Goal: Task Accomplishment & Management: Complete application form

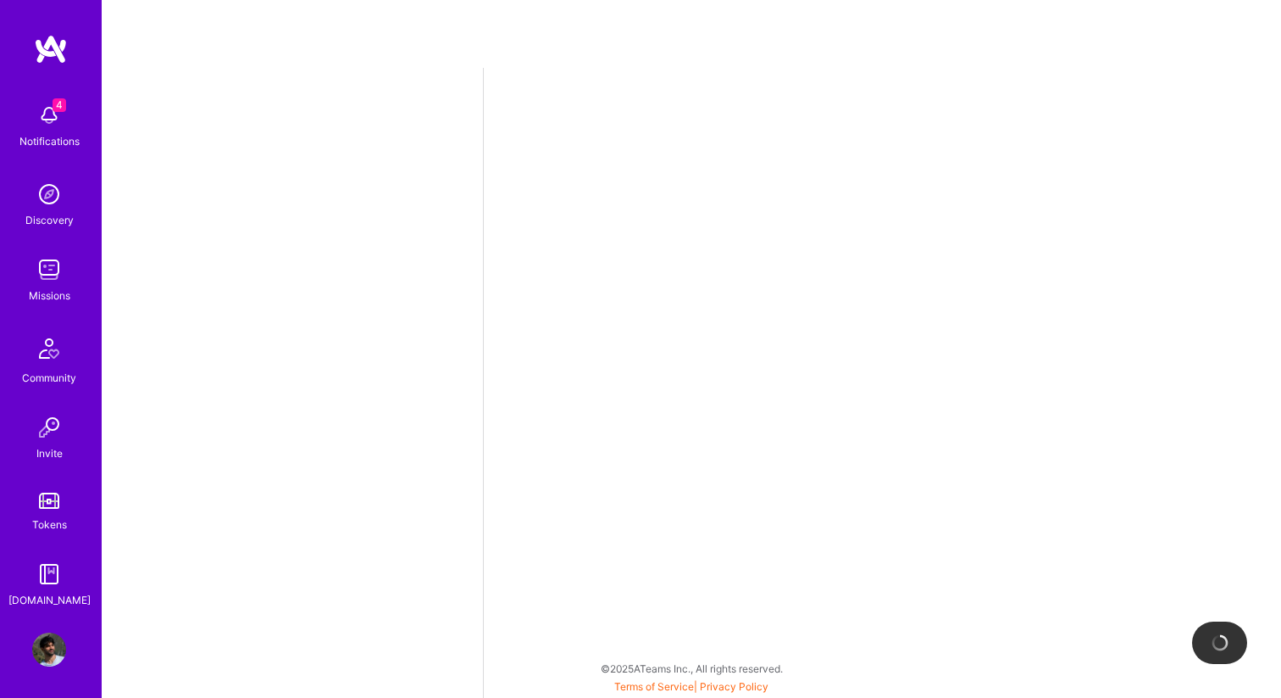
click at [36, 125] on img at bounding box center [49, 115] width 34 height 34
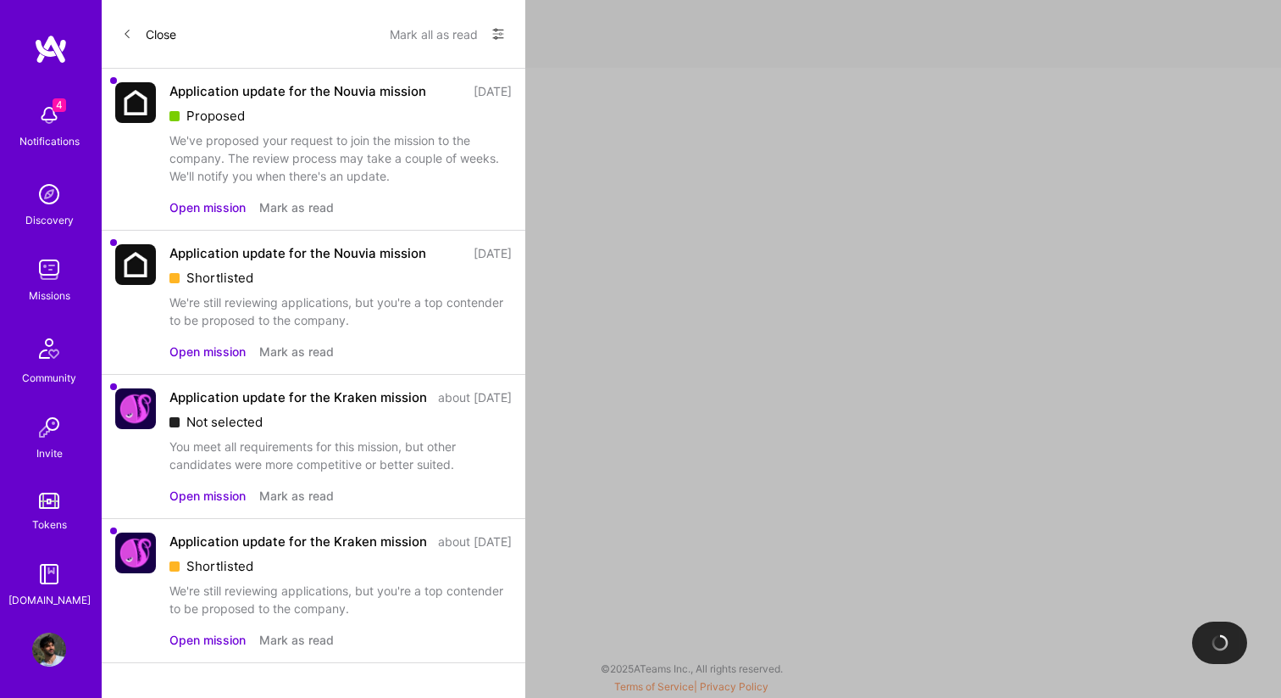
select select "IL"
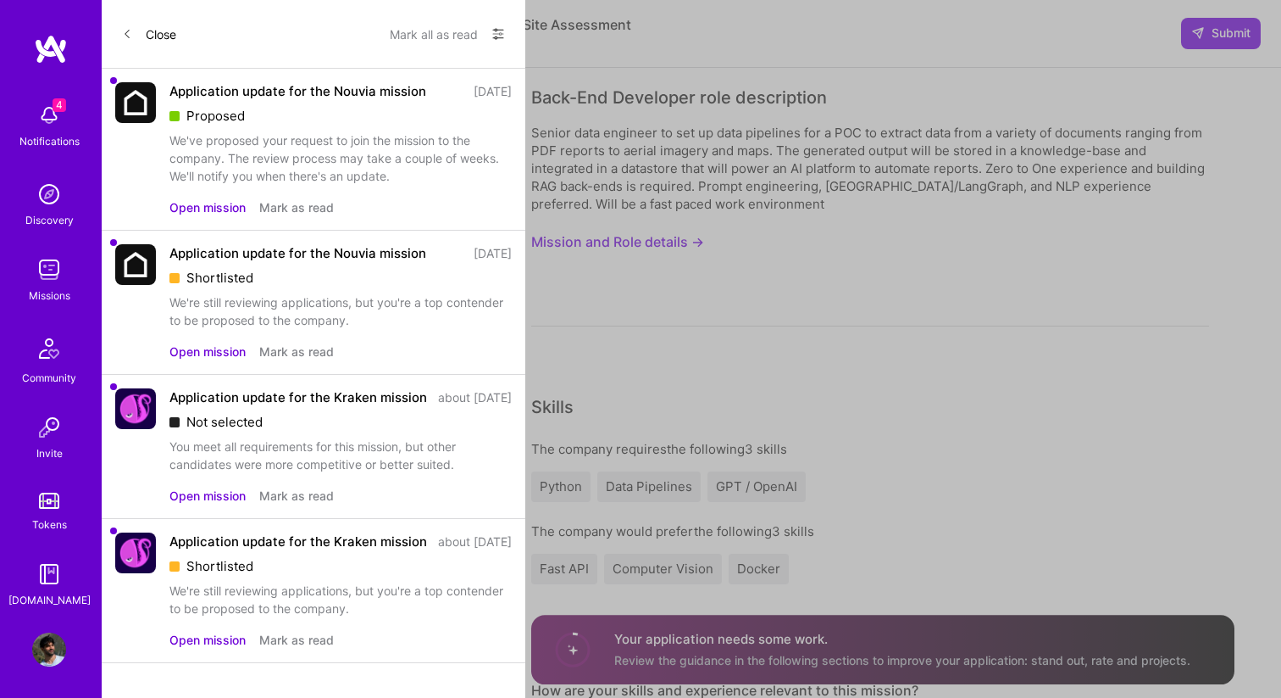
click at [152, 36] on button "Close" at bounding box center [149, 33] width 54 height 27
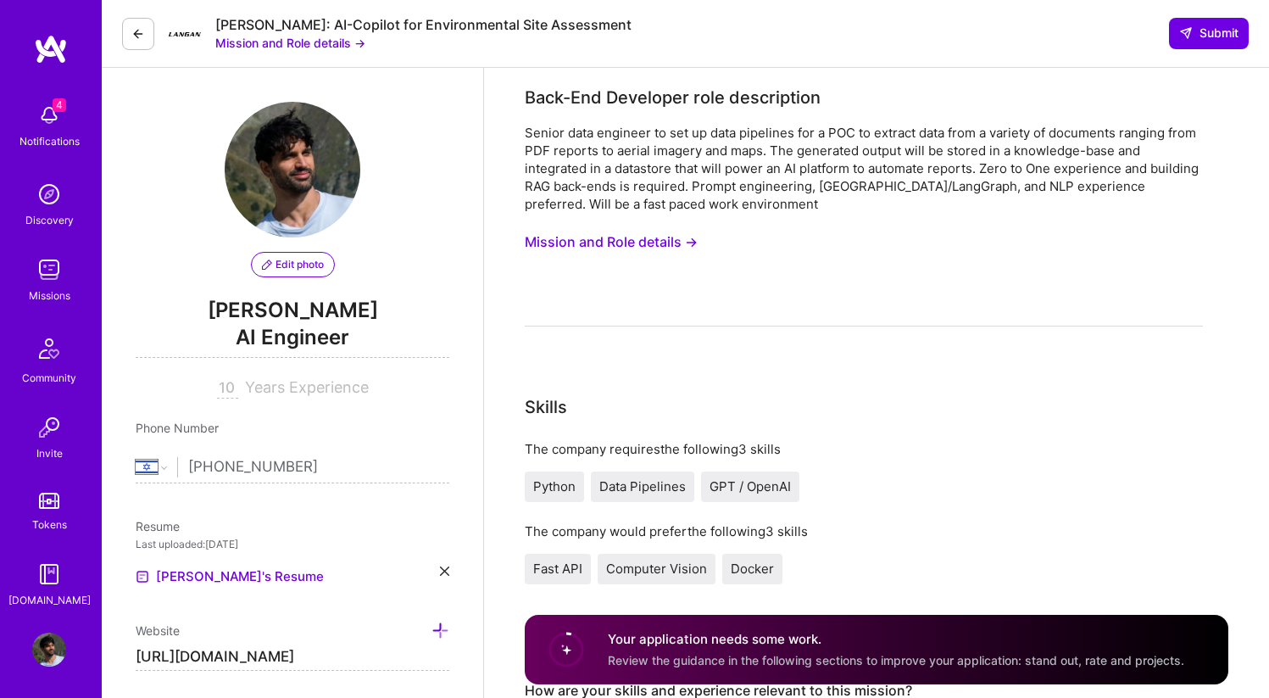
click at [39, 133] on div "Notifications" at bounding box center [49, 141] width 60 height 18
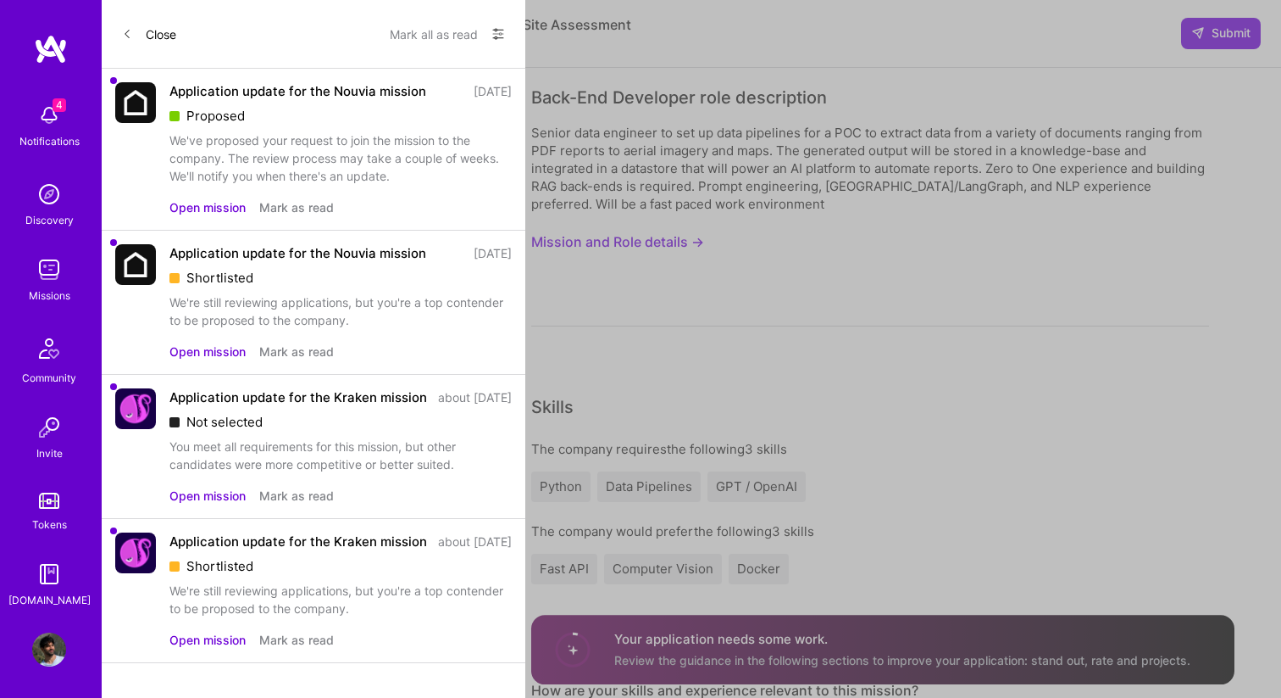
click at [131, 37] on icon at bounding box center [127, 34] width 10 height 10
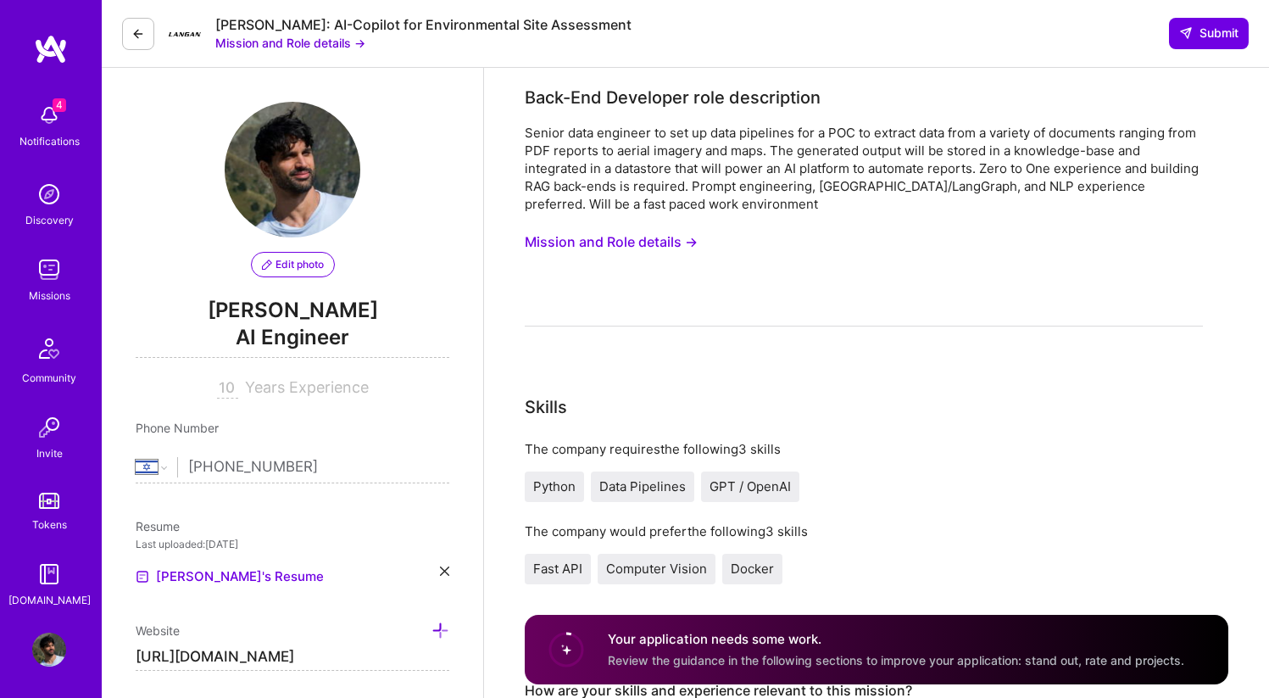
click at [46, 278] on img at bounding box center [49, 270] width 34 height 34
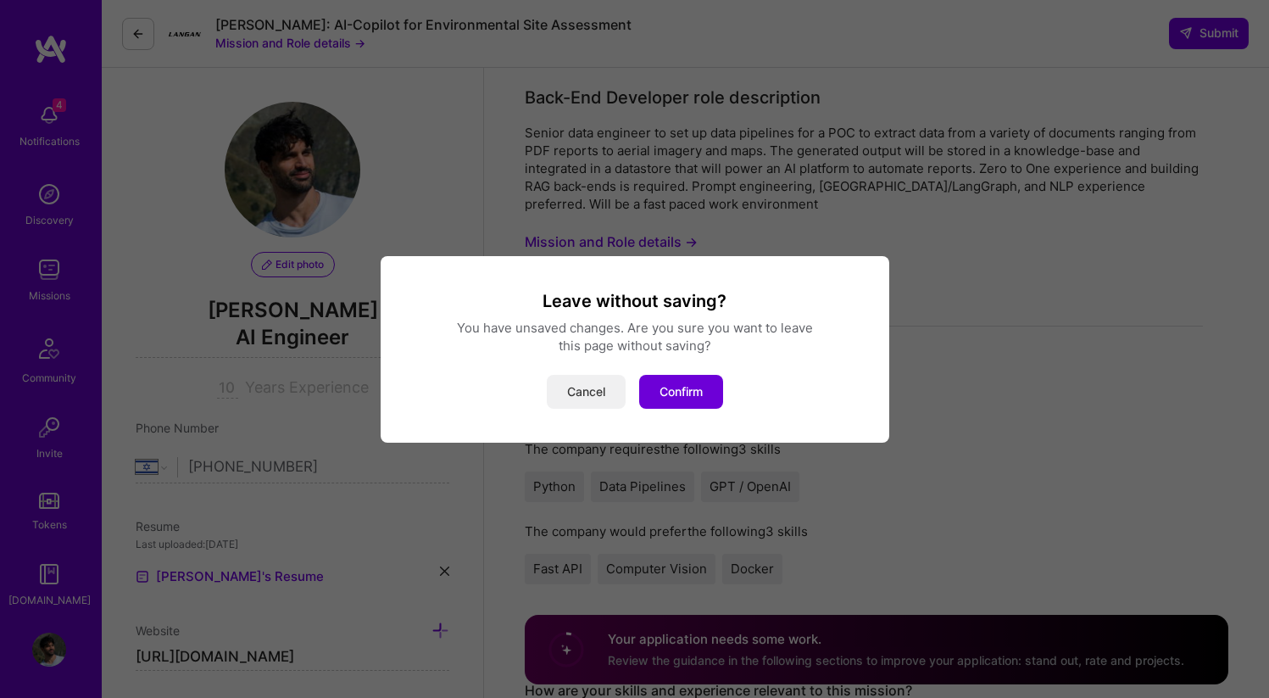
click at [559, 396] on button "Cancel" at bounding box center [586, 392] width 79 height 34
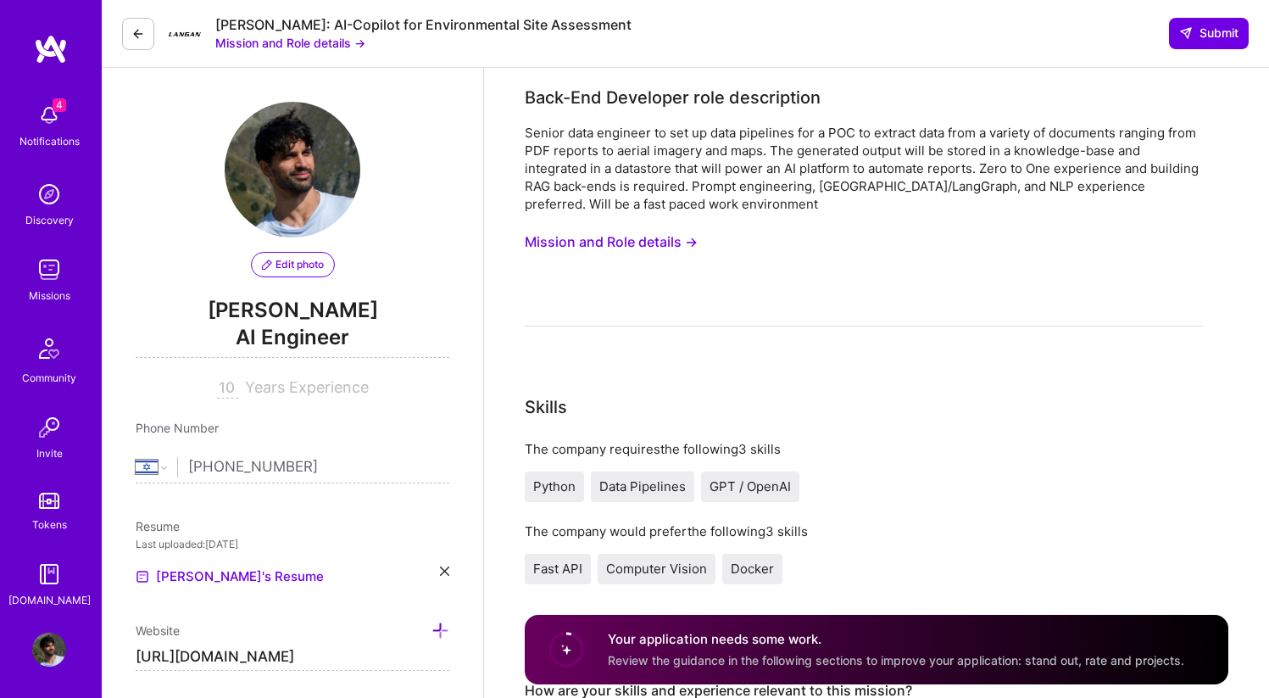
click at [141, 31] on icon at bounding box center [138, 34] width 14 height 14
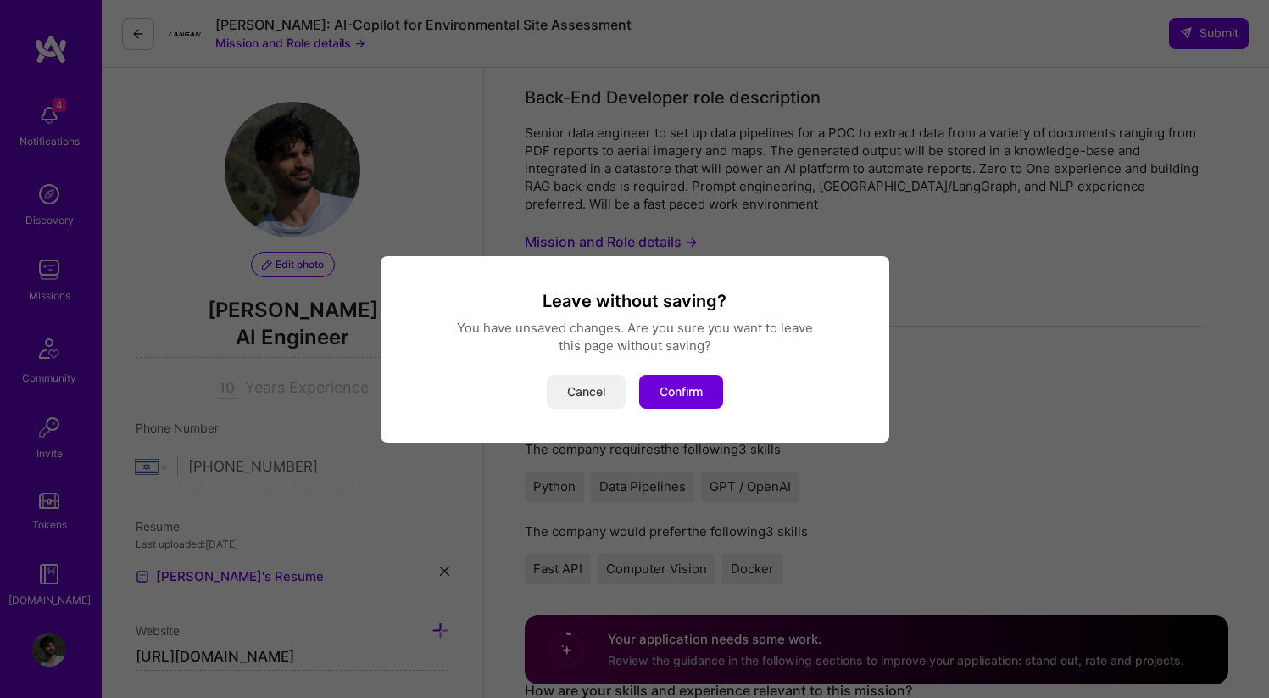
click at [592, 395] on button "Cancel" at bounding box center [586, 392] width 79 height 34
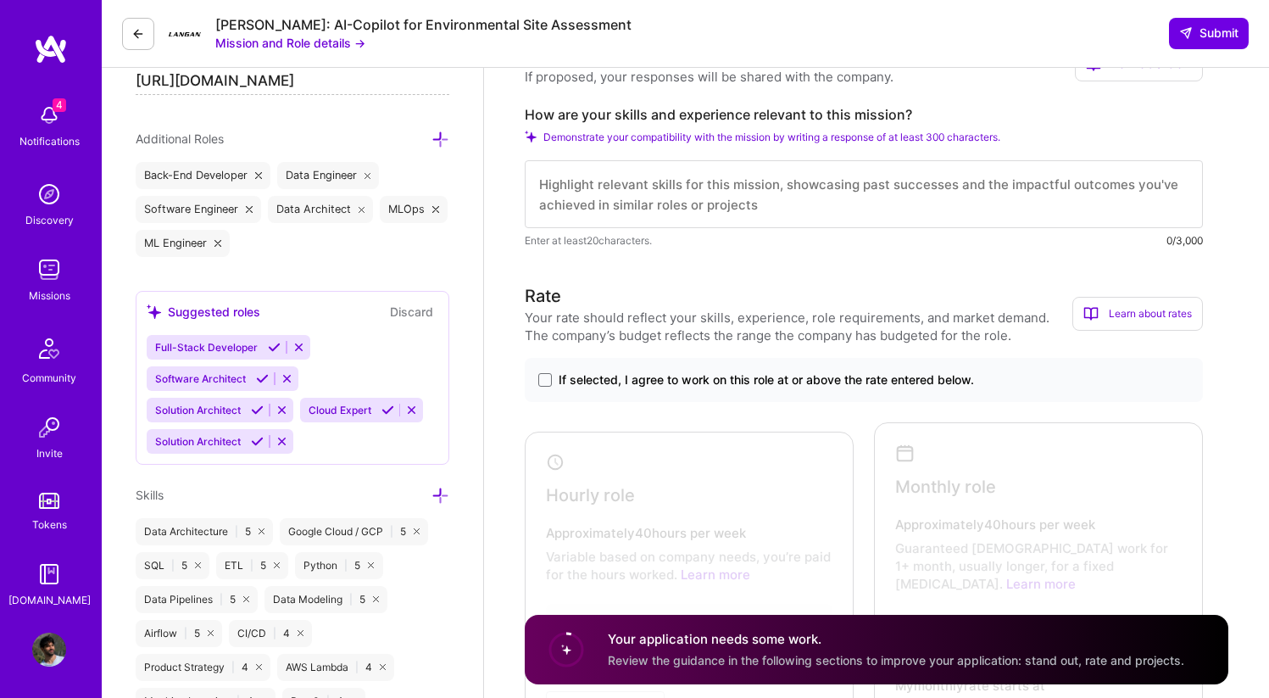
scroll to position [566, 0]
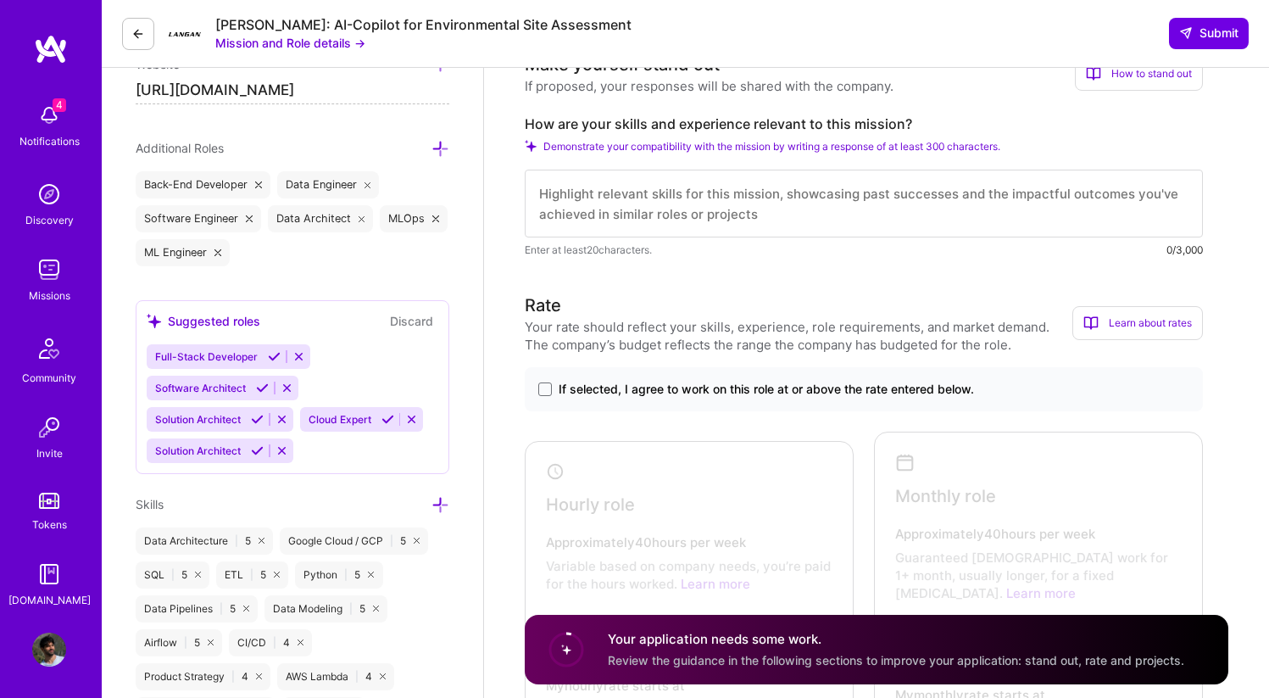
click at [142, 31] on icon at bounding box center [138, 34] width 14 height 14
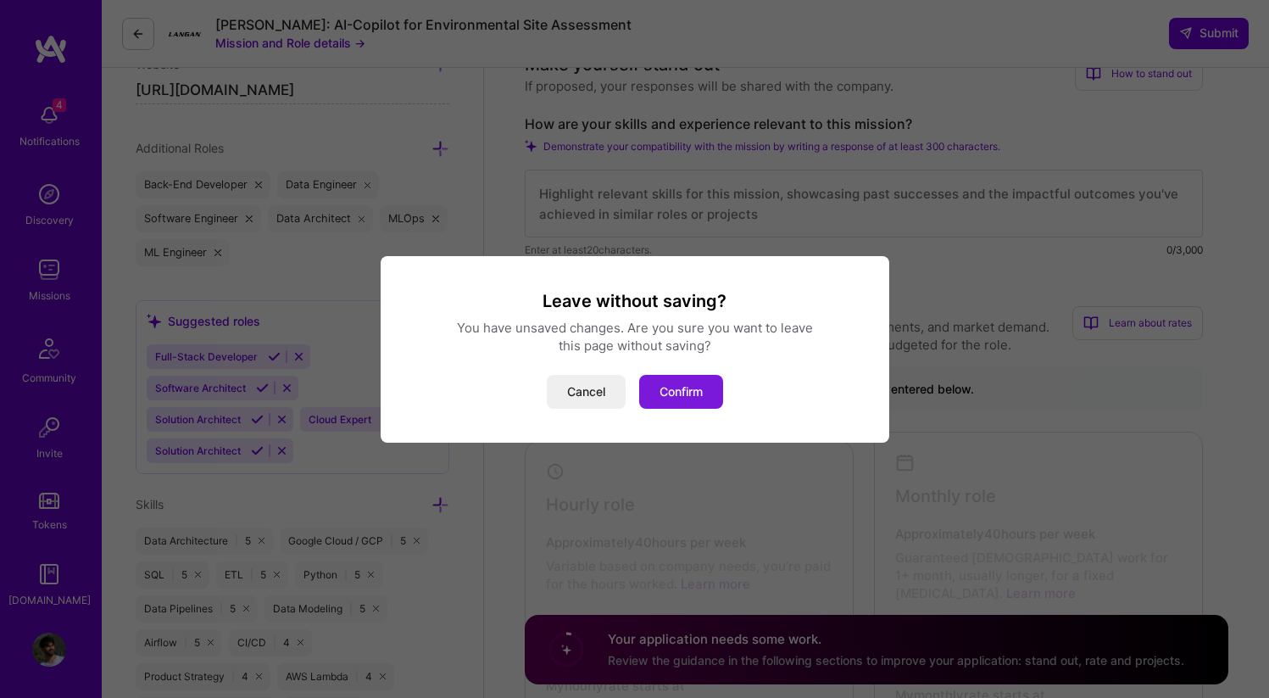
click at [700, 400] on button "Confirm" at bounding box center [681, 392] width 84 height 34
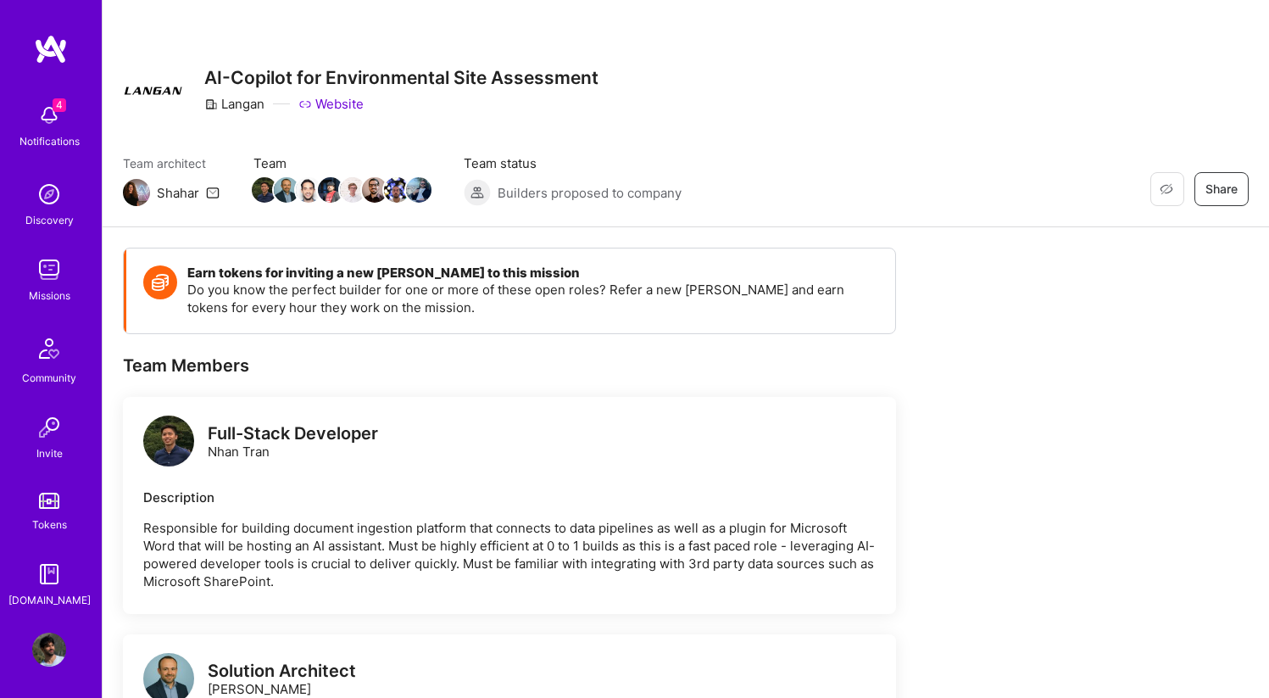
click at [70, 114] on div "4 Notifications" at bounding box center [49, 124] width 105 height 58
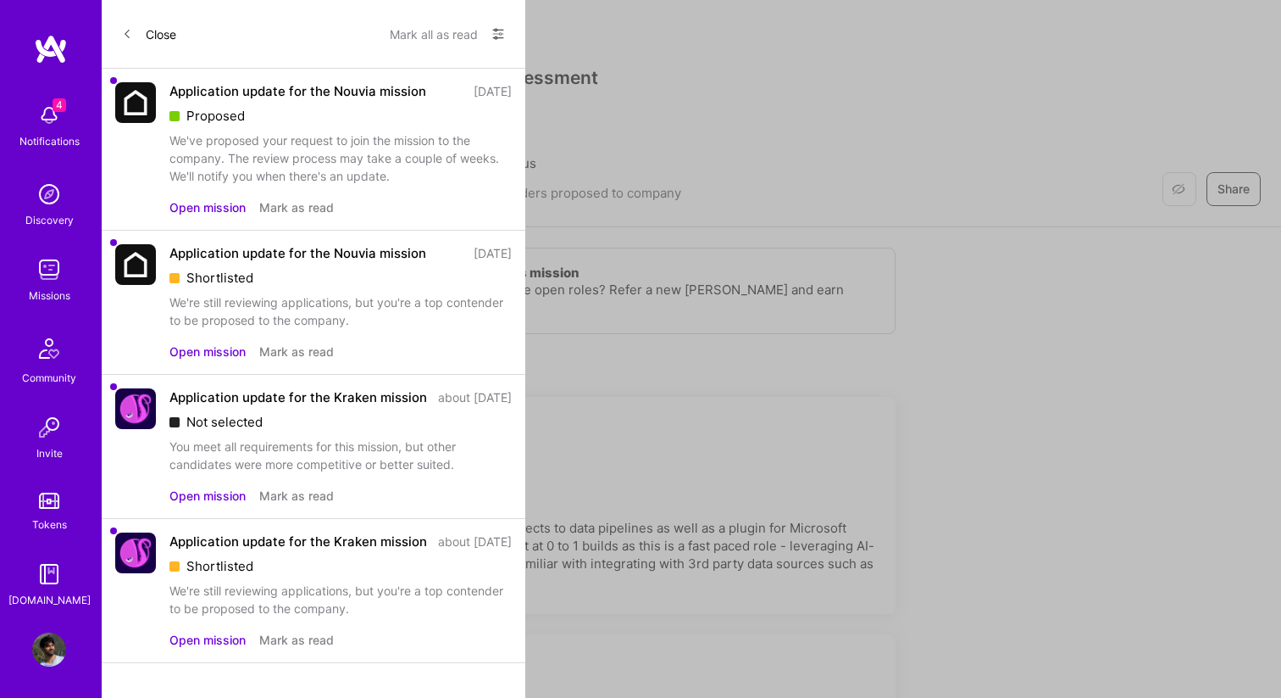
click at [154, 25] on button "Close" at bounding box center [149, 33] width 54 height 27
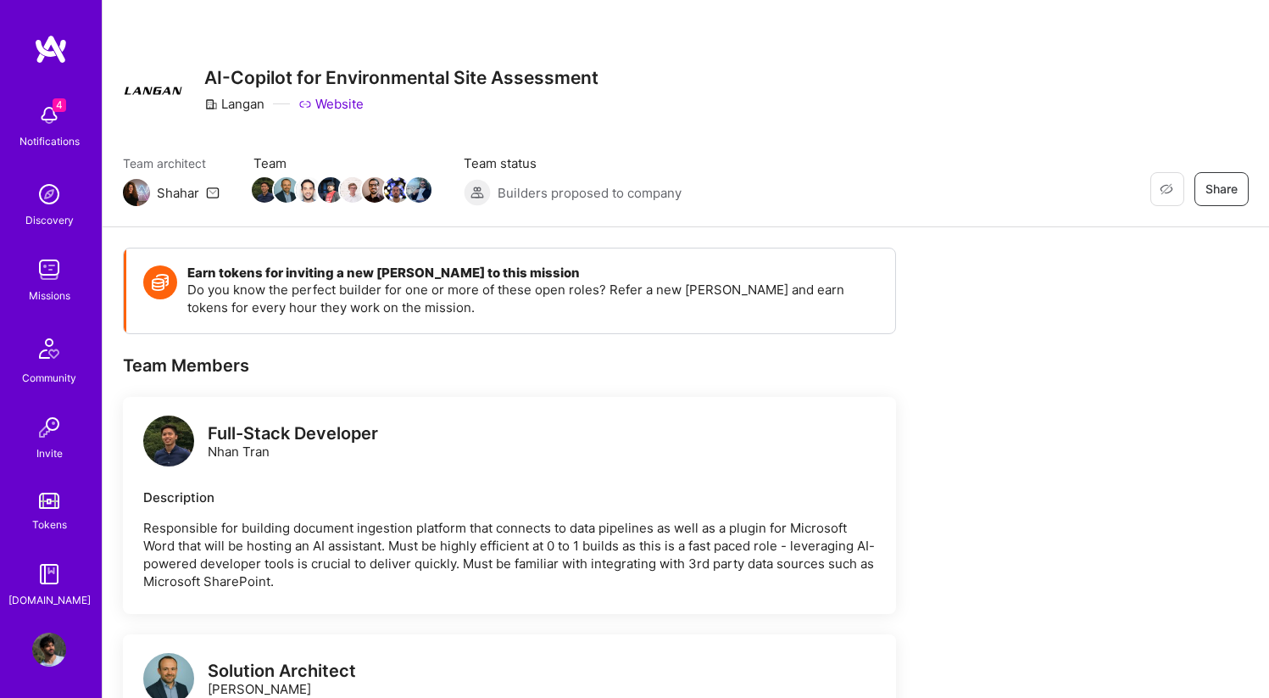
click at [58, 49] on img at bounding box center [51, 49] width 34 height 31
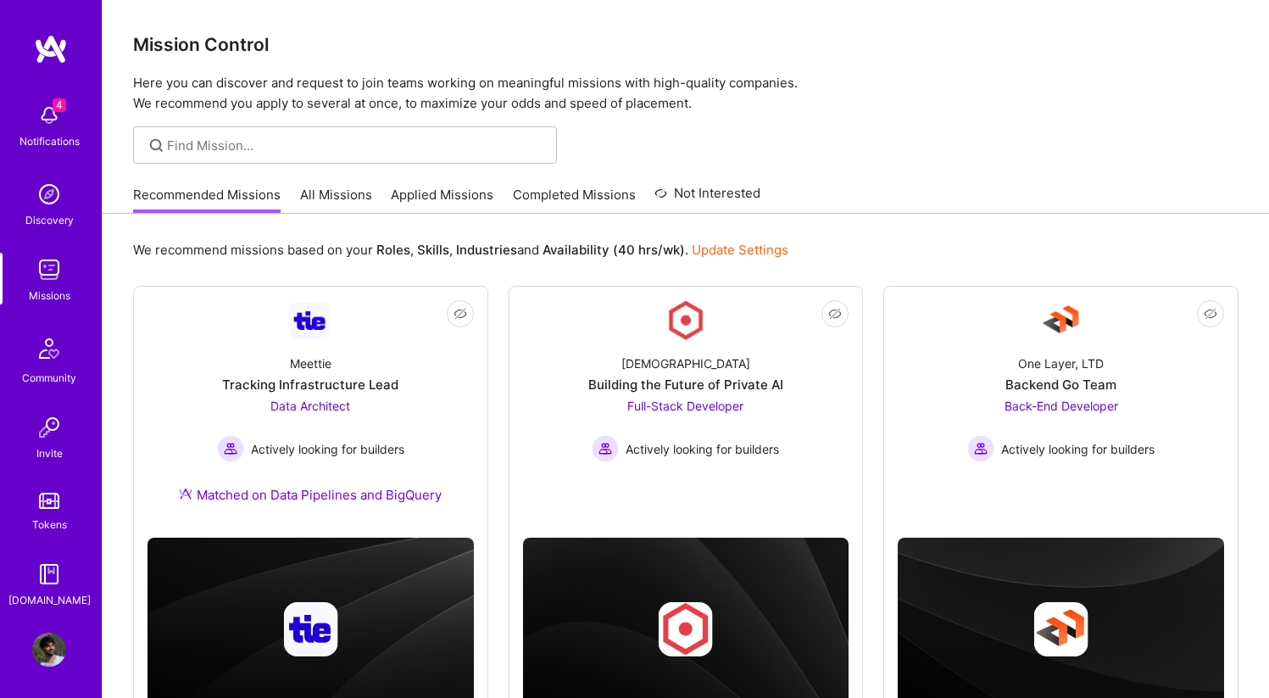
click at [36, 114] on img at bounding box center [49, 115] width 34 height 34
click at [578, 195] on link "Completed Missions" at bounding box center [574, 200] width 123 height 28
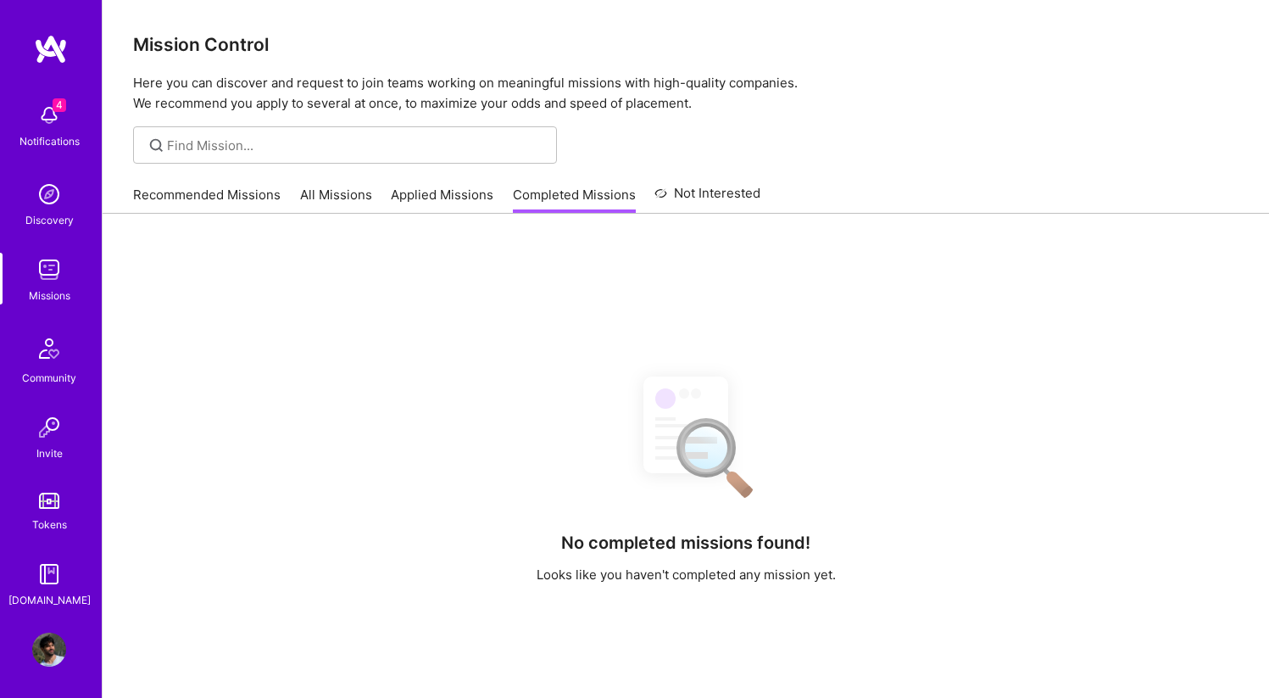
click at [459, 183] on div "Recommended Missions All Missions Applied Missions Completed Missions Not Inter…" at bounding box center [446, 194] width 627 height 36
click at [462, 192] on link "Applied Missions" at bounding box center [442, 200] width 103 height 28
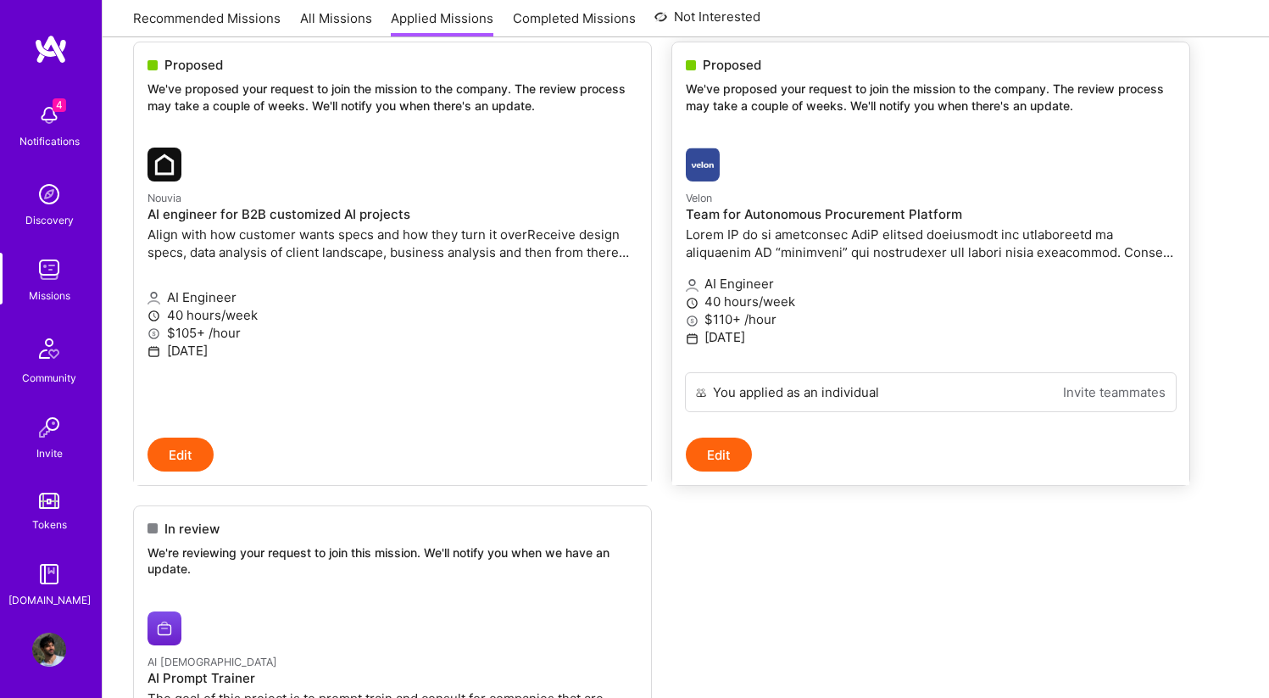
scroll to position [227, 0]
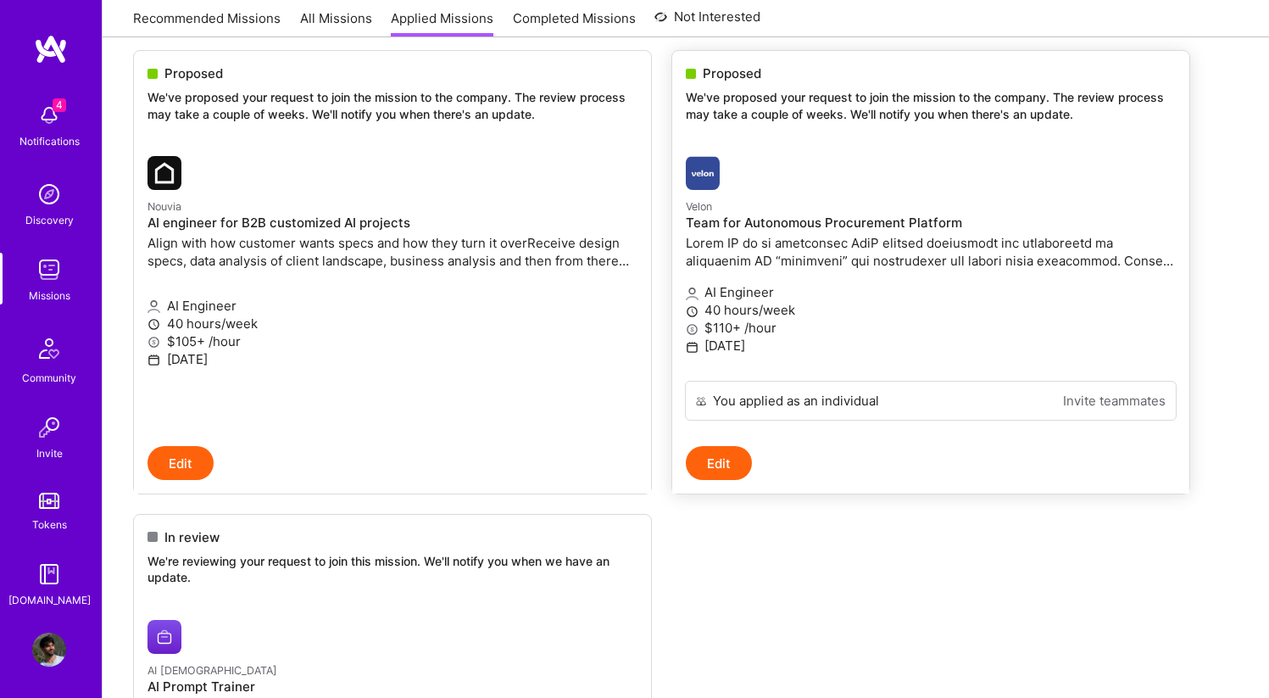
click at [990, 257] on p at bounding box center [931, 252] width 490 height 36
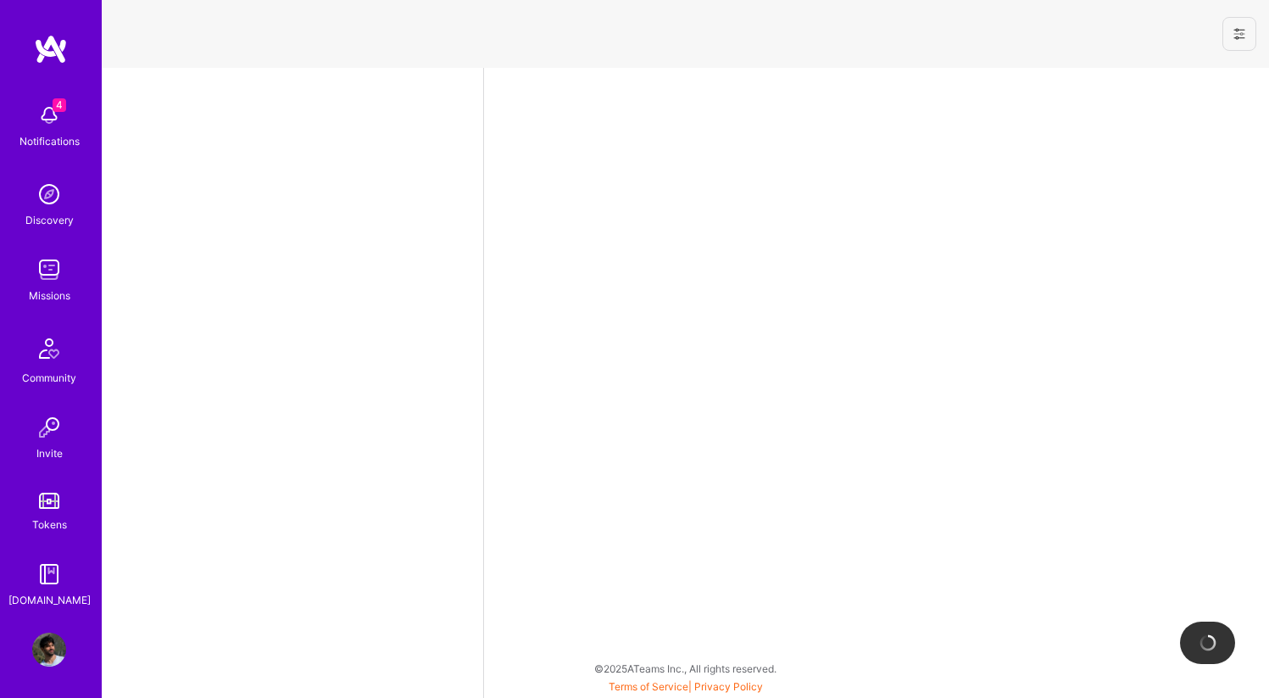
select select "IL"
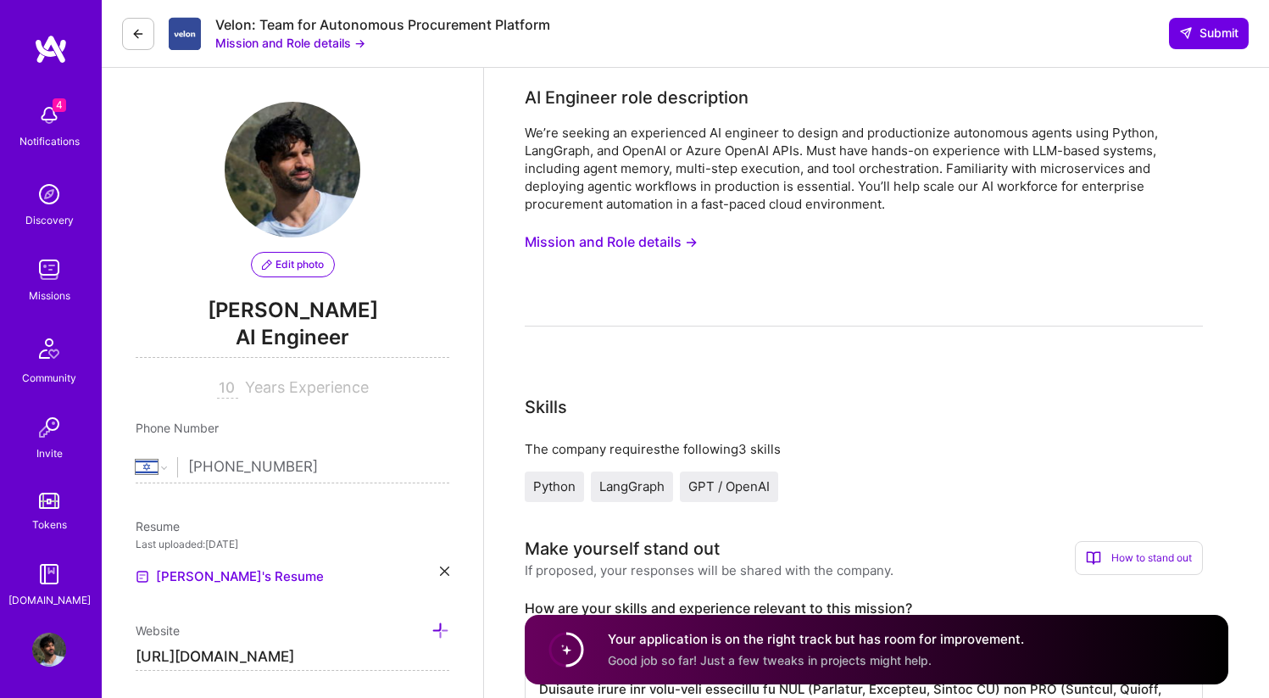
click at [272, 44] on button "Mission and Role details →" at bounding box center [290, 43] width 150 height 18
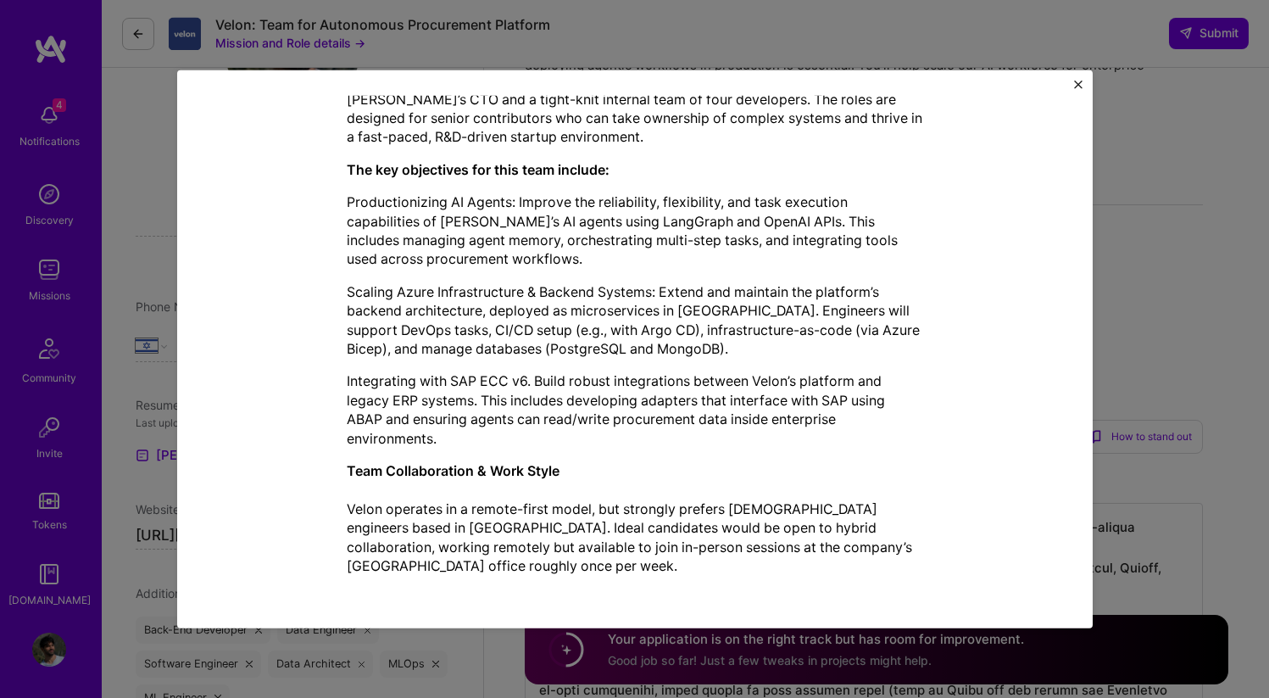
scroll to position [734, 0]
click at [1080, 86] on img "Close" at bounding box center [1078, 84] width 8 height 8
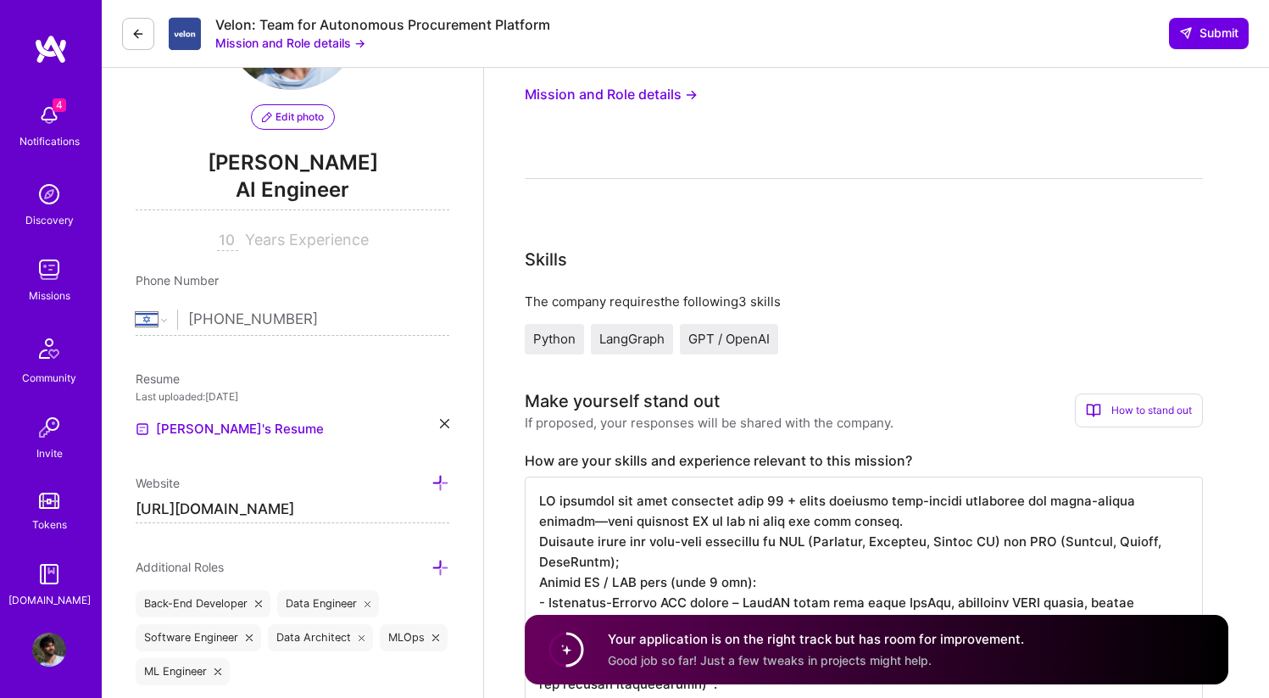
scroll to position [120, 0]
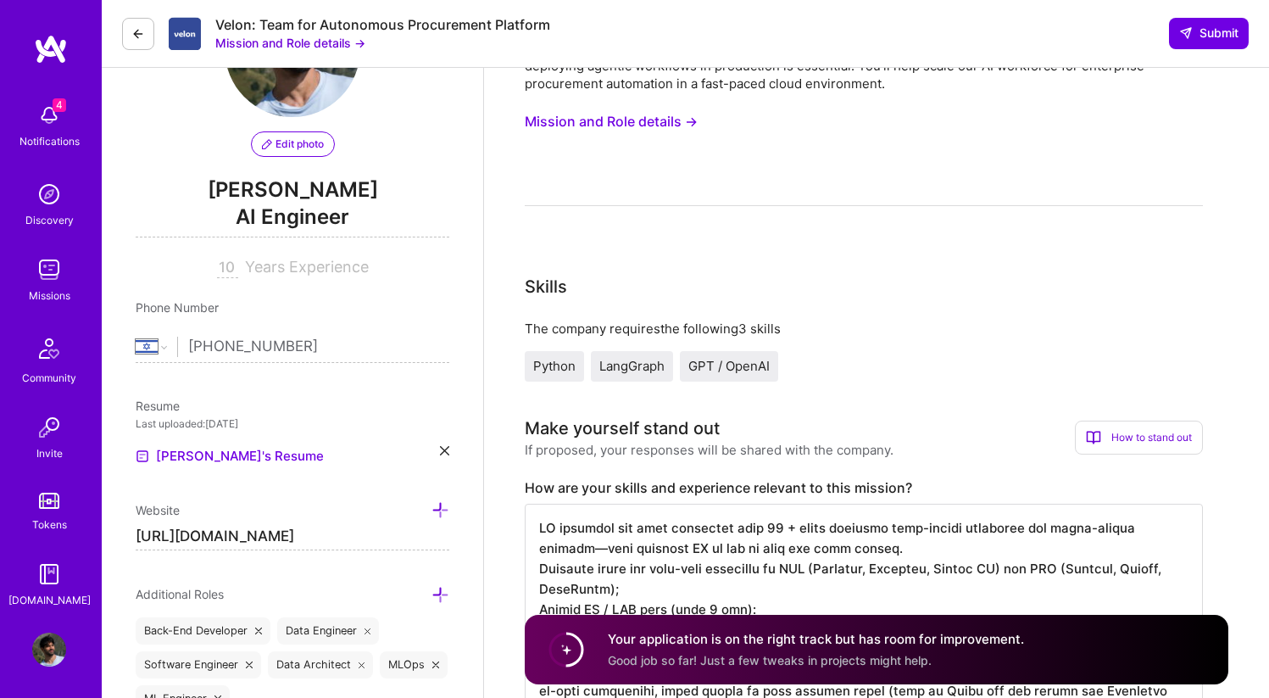
click at [192, 39] on img at bounding box center [185, 34] width 33 height 34
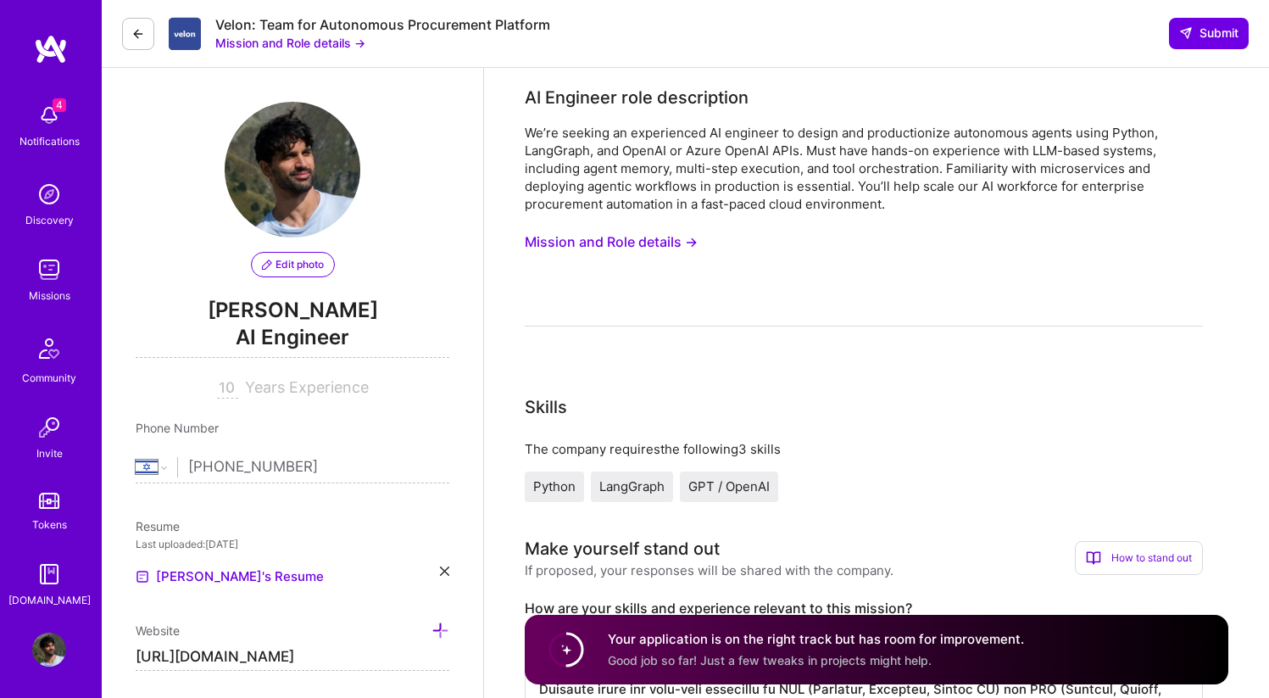
click at [176, 20] on img at bounding box center [185, 34] width 33 height 34
click at [247, 36] on button "Mission and Role details →" at bounding box center [290, 43] width 150 height 18
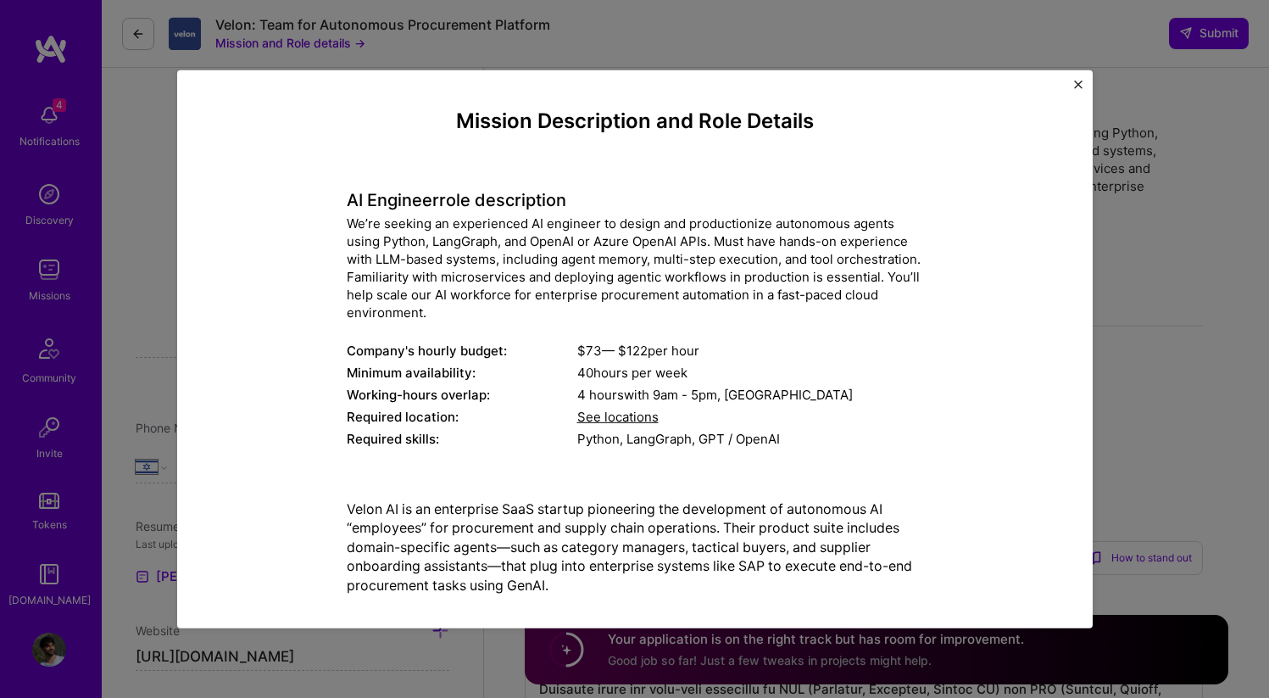
click at [1074, 78] on div "Mission Description and Role Details AI Engineer role description We’re seeking…" at bounding box center [634, 348] width 915 height 558
click at [1079, 81] on img "Close" at bounding box center [1078, 84] width 8 height 8
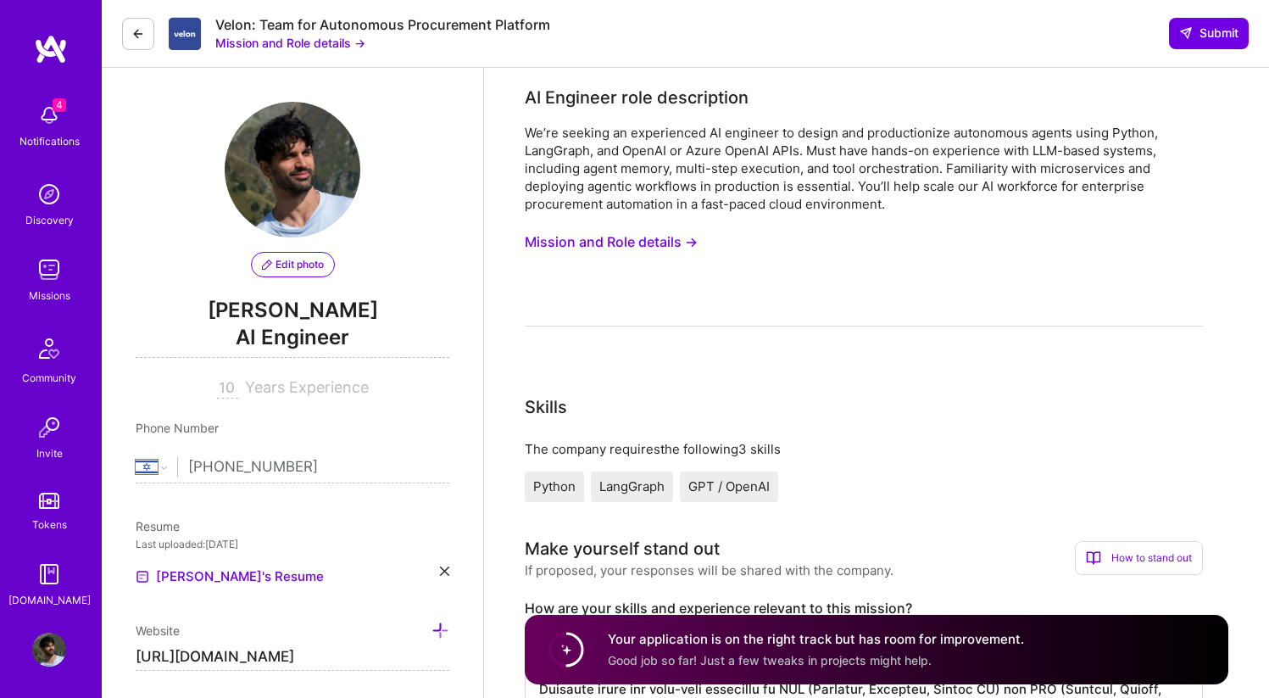
click at [145, 38] on button at bounding box center [138, 34] width 32 height 32
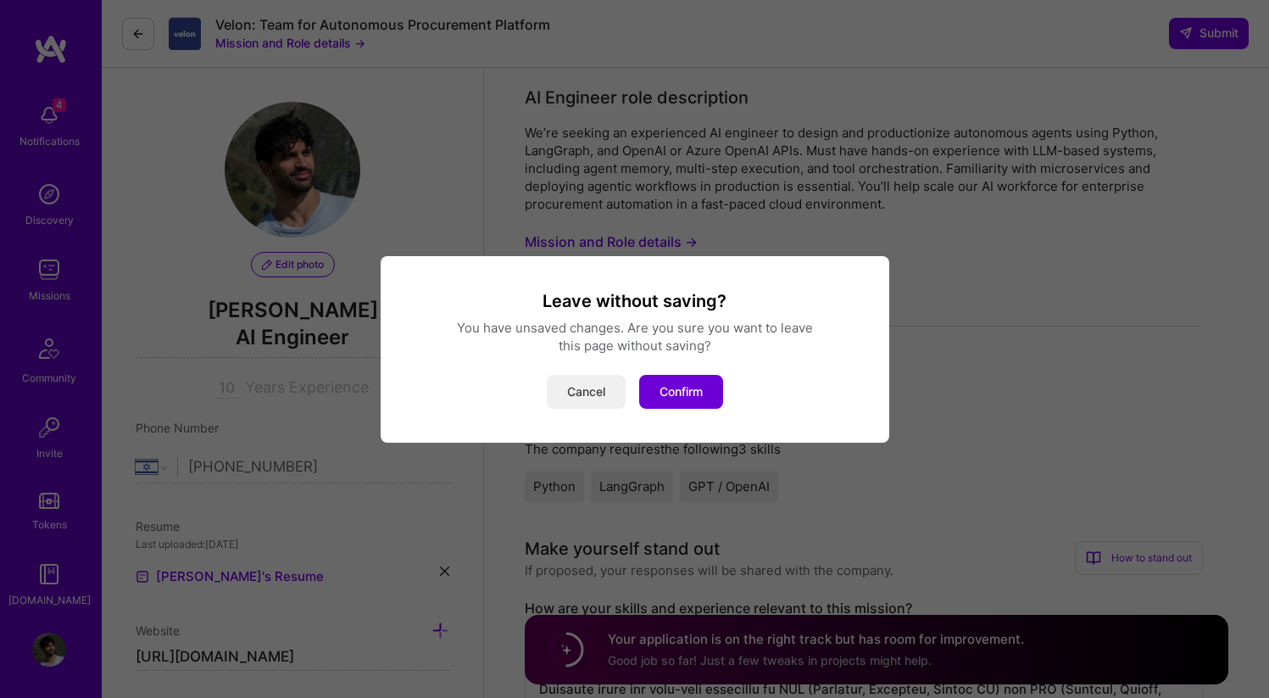
click at [572, 396] on button "Cancel" at bounding box center [586, 392] width 79 height 34
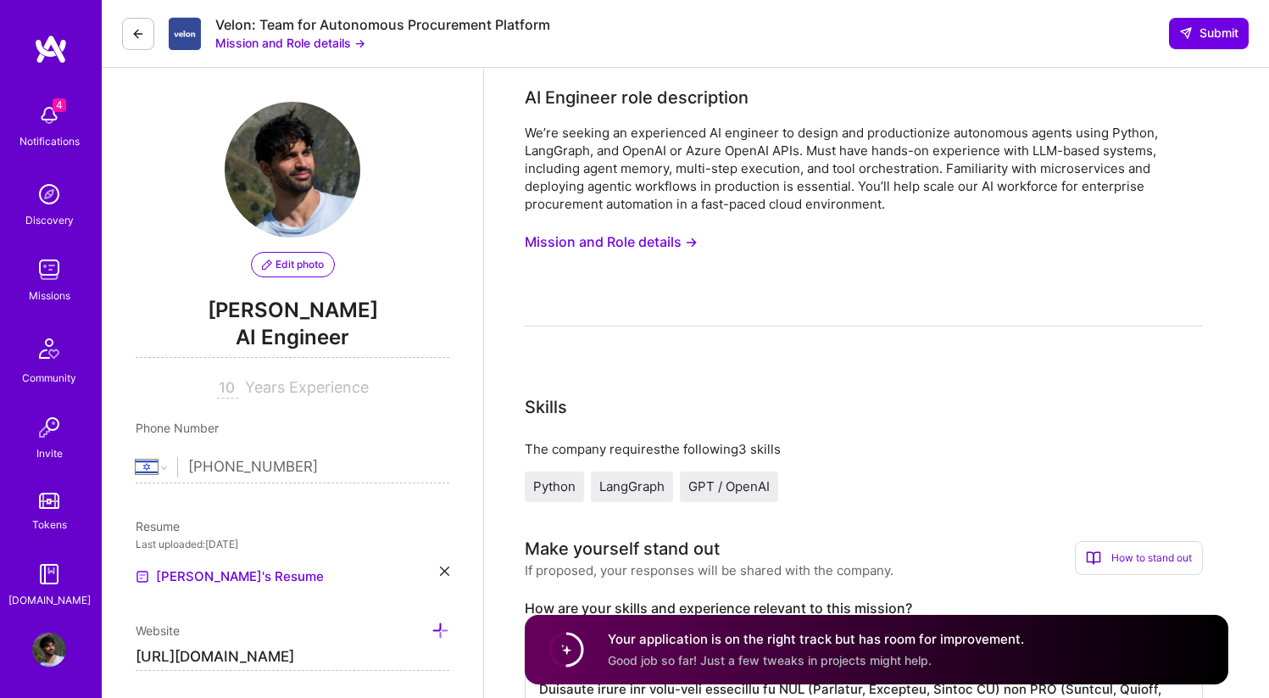
click at [194, 31] on img at bounding box center [185, 34] width 33 height 34
click at [249, 43] on button "Mission and Role details →" at bounding box center [290, 43] width 150 height 18
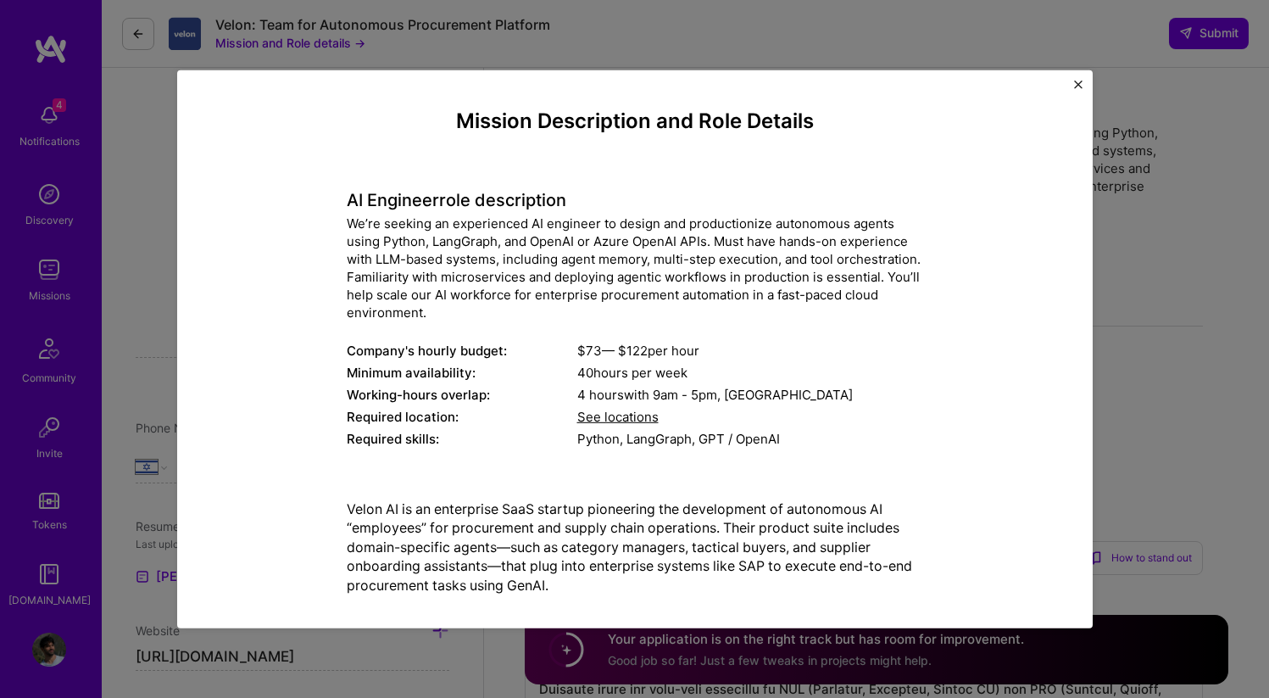
click at [1076, 83] on img "Close" at bounding box center [1078, 84] width 8 height 8
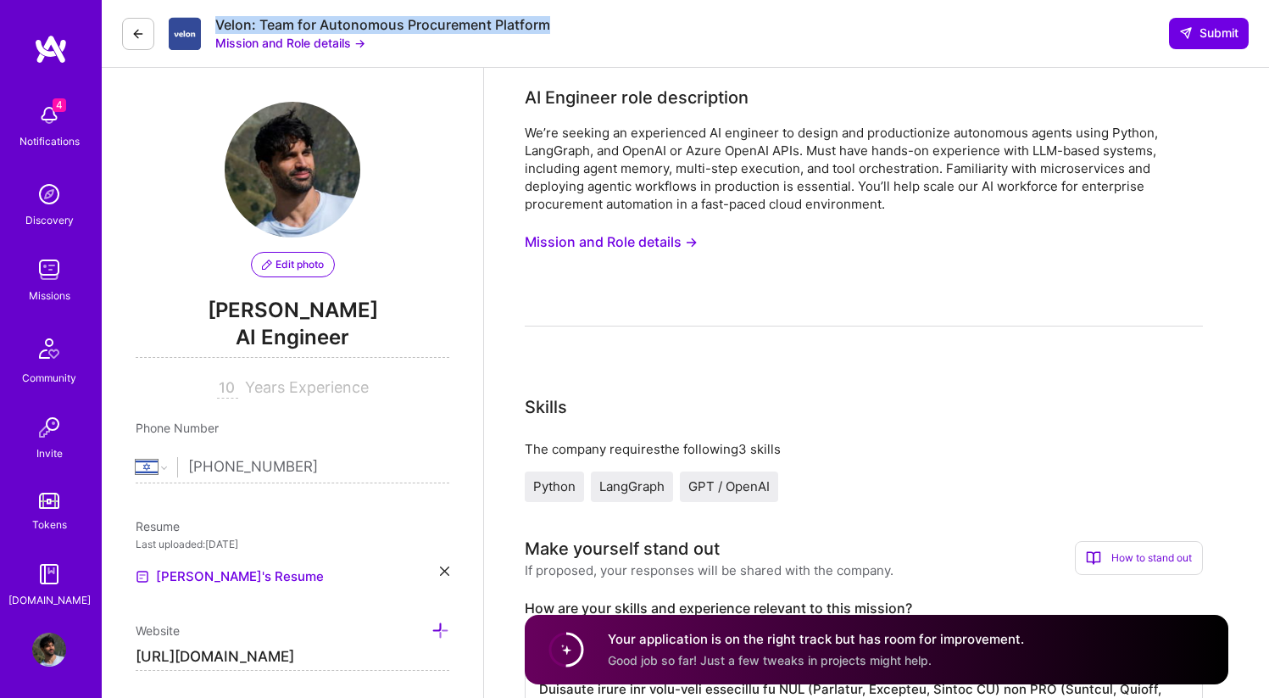
drag, startPoint x: 212, startPoint y: 21, endPoint x: 559, endPoint y: 16, distance: 346.7
click at [559, 16] on div "Velon: Team for Autonomous Procurement Platform Mission and Role details → Subm…" at bounding box center [685, 34] width 1167 height 68
